Goal: Information Seeking & Learning: Learn about a topic

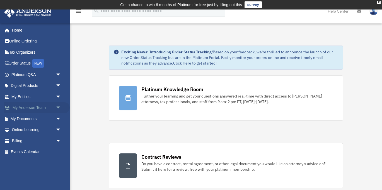
click at [38, 105] on link "My Anderson Team arrow_drop_down" at bounding box center [37, 107] width 66 height 11
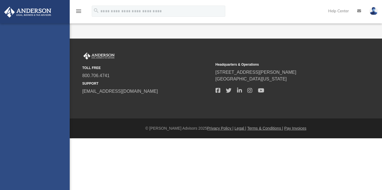
click at [58, 107] on div "ken.song@jacks-realty.com Sign Out ken.song@jacks-realty.com Home Online Orderi…" at bounding box center [35, 118] width 70 height 190
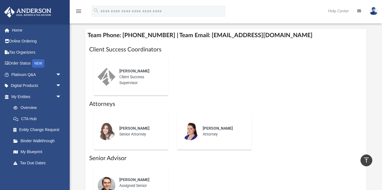
scroll to position [235, 0]
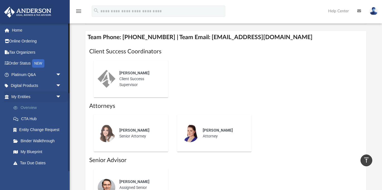
click at [37, 106] on link "Overview" at bounding box center [39, 107] width 62 height 11
click at [26, 32] on link "Home" at bounding box center [37, 30] width 66 height 11
click at [19, 28] on link "Home" at bounding box center [37, 30] width 66 height 11
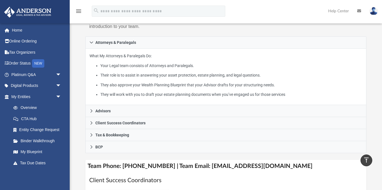
scroll to position [0, 0]
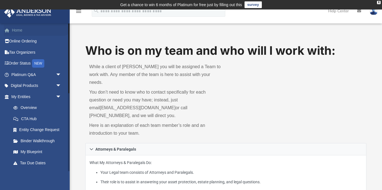
click at [29, 29] on link "Home" at bounding box center [37, 30] width 66 height 11
click at [26, 30] on link "Home" at bounding box center [37, 30] width 66 height 11
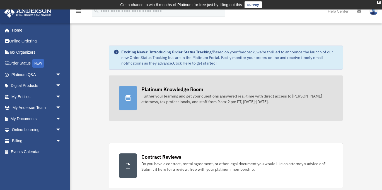
click at [176, 89] on div "Platinum Knowledge Room" at bounding box center [172, 89] width 62 height 7
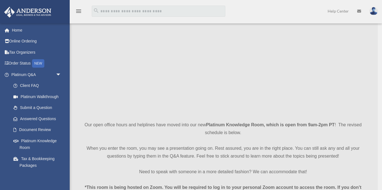
scroll to position [44, 0]
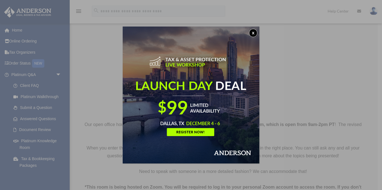
click at [254, 30] on button "x" at bounding box center [253, 33] width 8 height 8
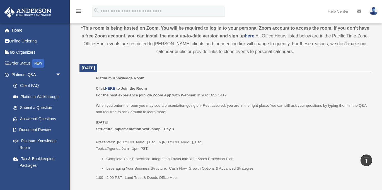
scroll to position [207, 0]
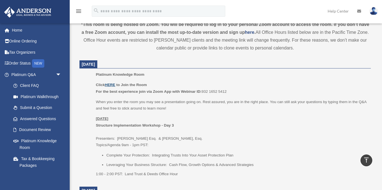
click at [114, 85] on u "HERE" at bounding box center [110, 85] width 10 height 4
